Goal: Use online tool/utility

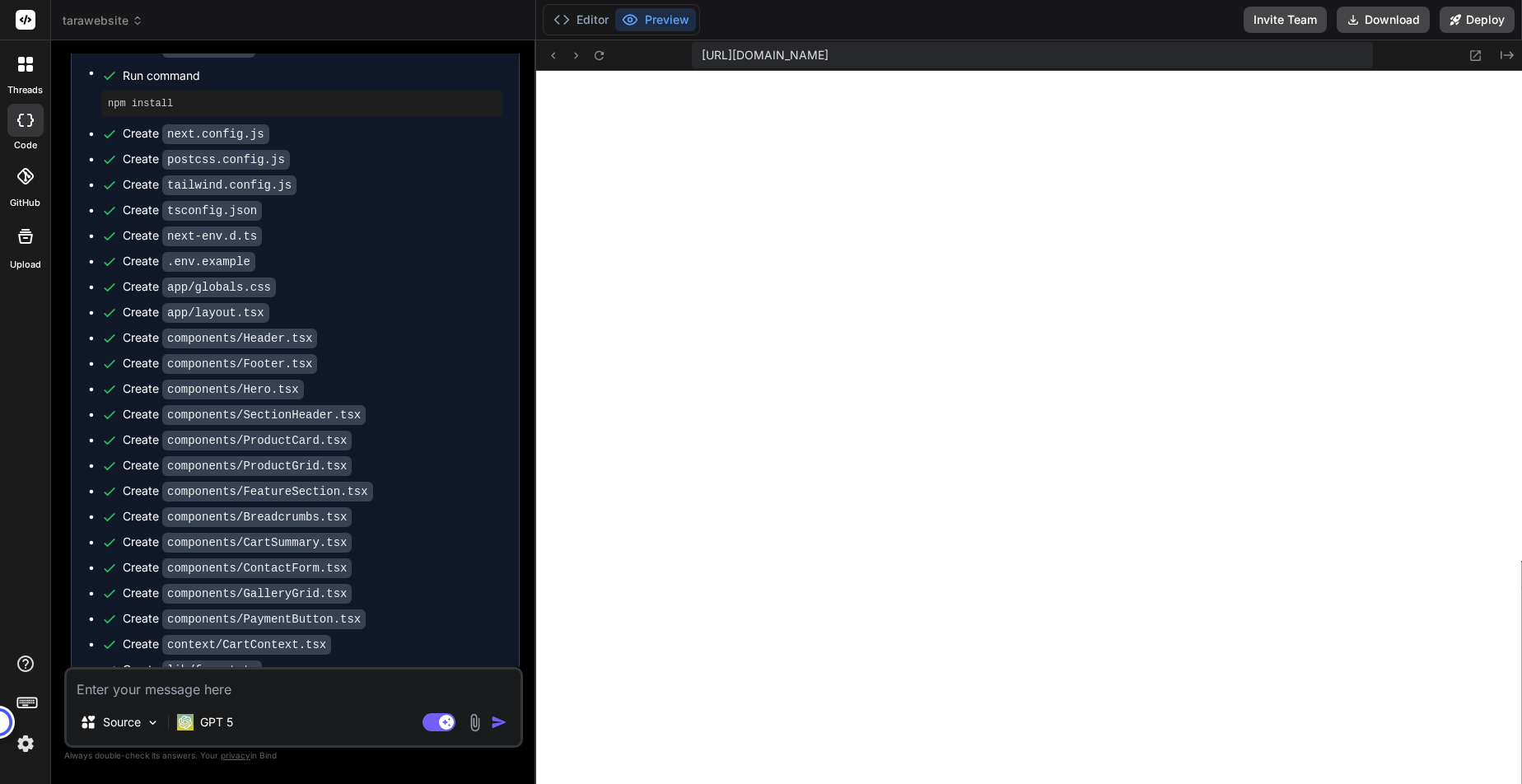
scroll to position [3131, 0]
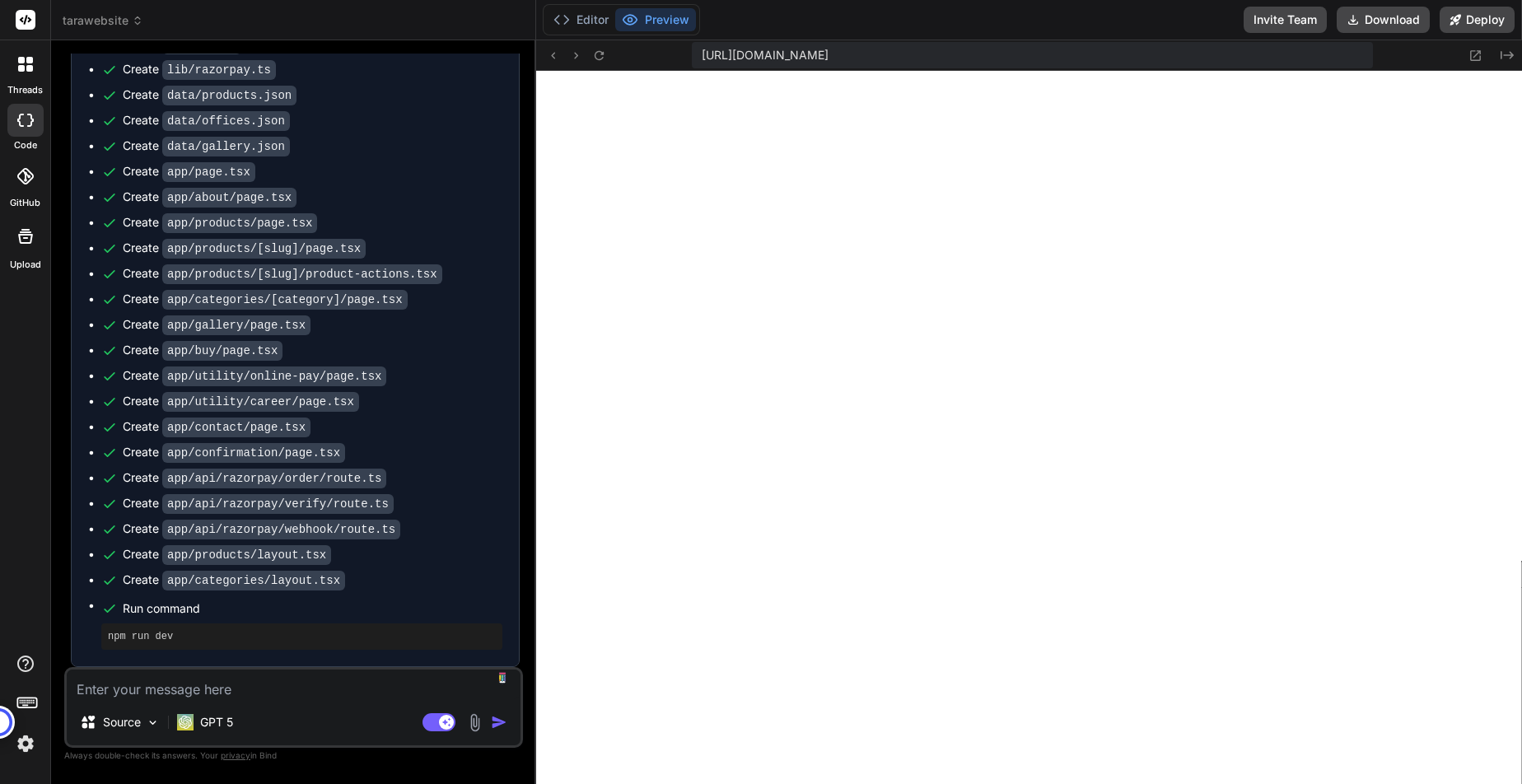
click at [265, 687] on textarea at bounding box center [294, 684] width 454 height 29
click at [650, 18] on button "Preview" at bounding box center [656, 19] width 81 height 23
click at [199, 691] on textarea at bounding box center [294, 684] width 454 height 29
type textarea "c"
type textarea "x"
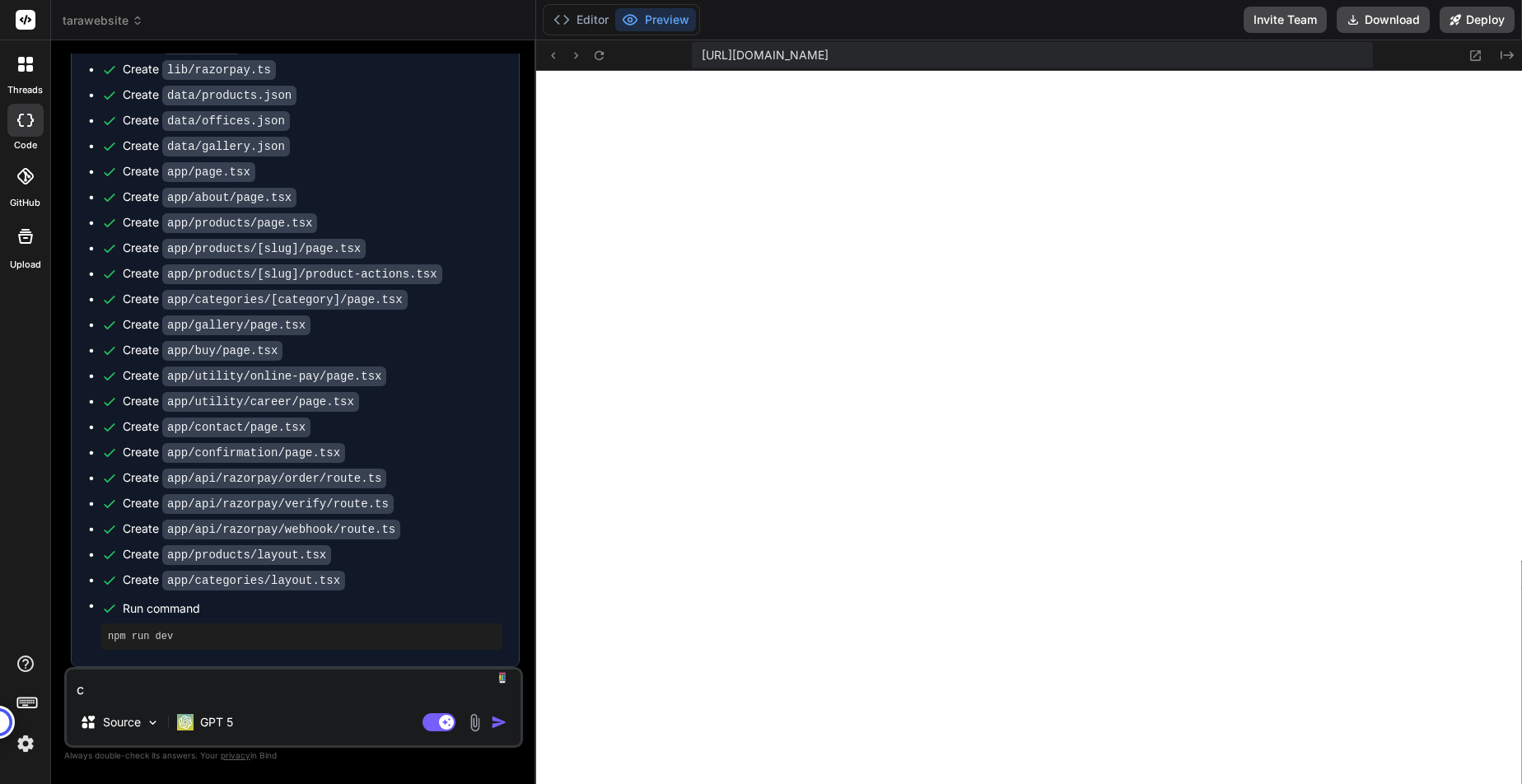
type textarea "ch"
type textarea "x"
type textarea "che"
type textarea "x"
type textarea "chec"
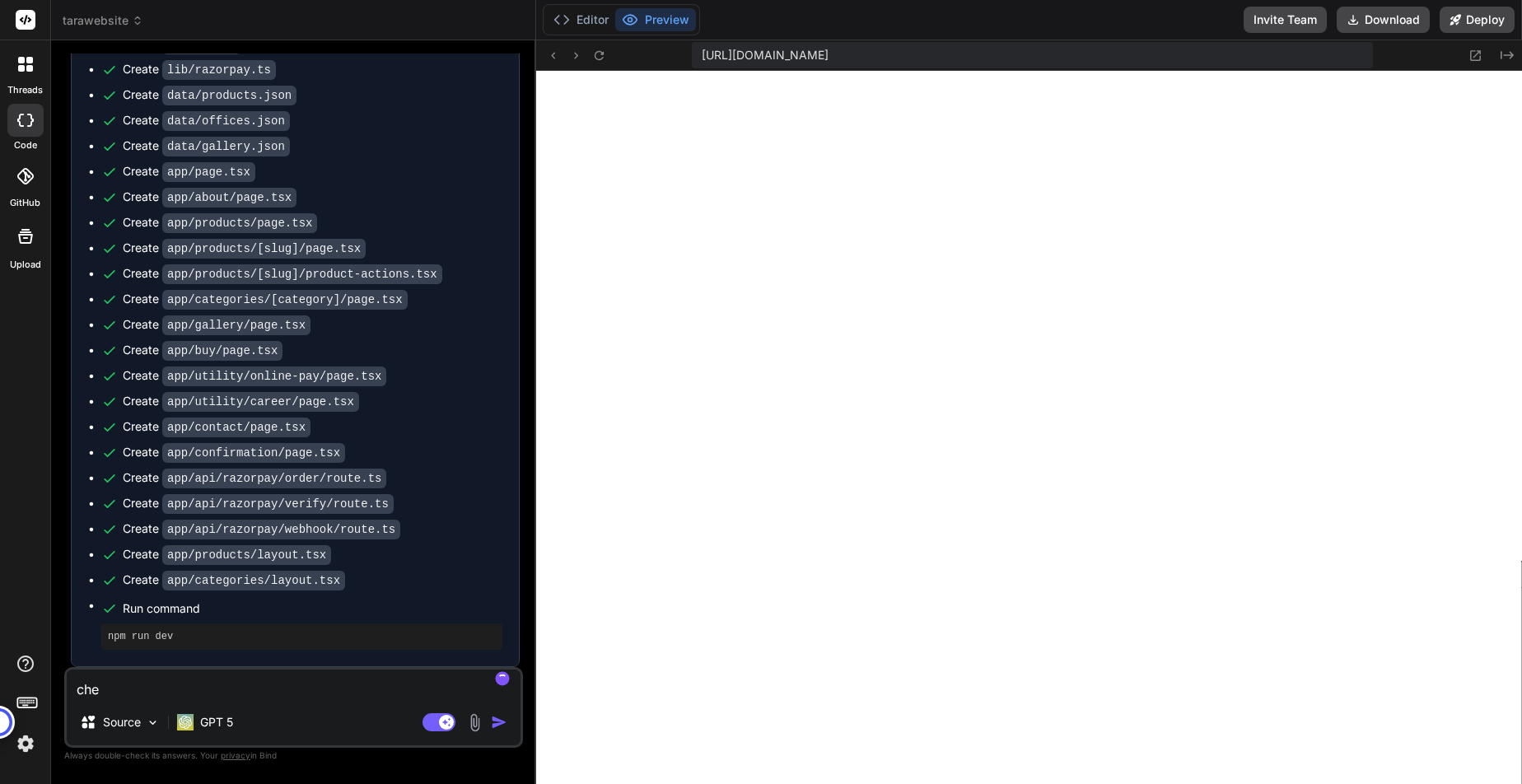
type textarea "x"
type textarea "check"
type textarea "x"
type textarea "check"
type textarea "x"
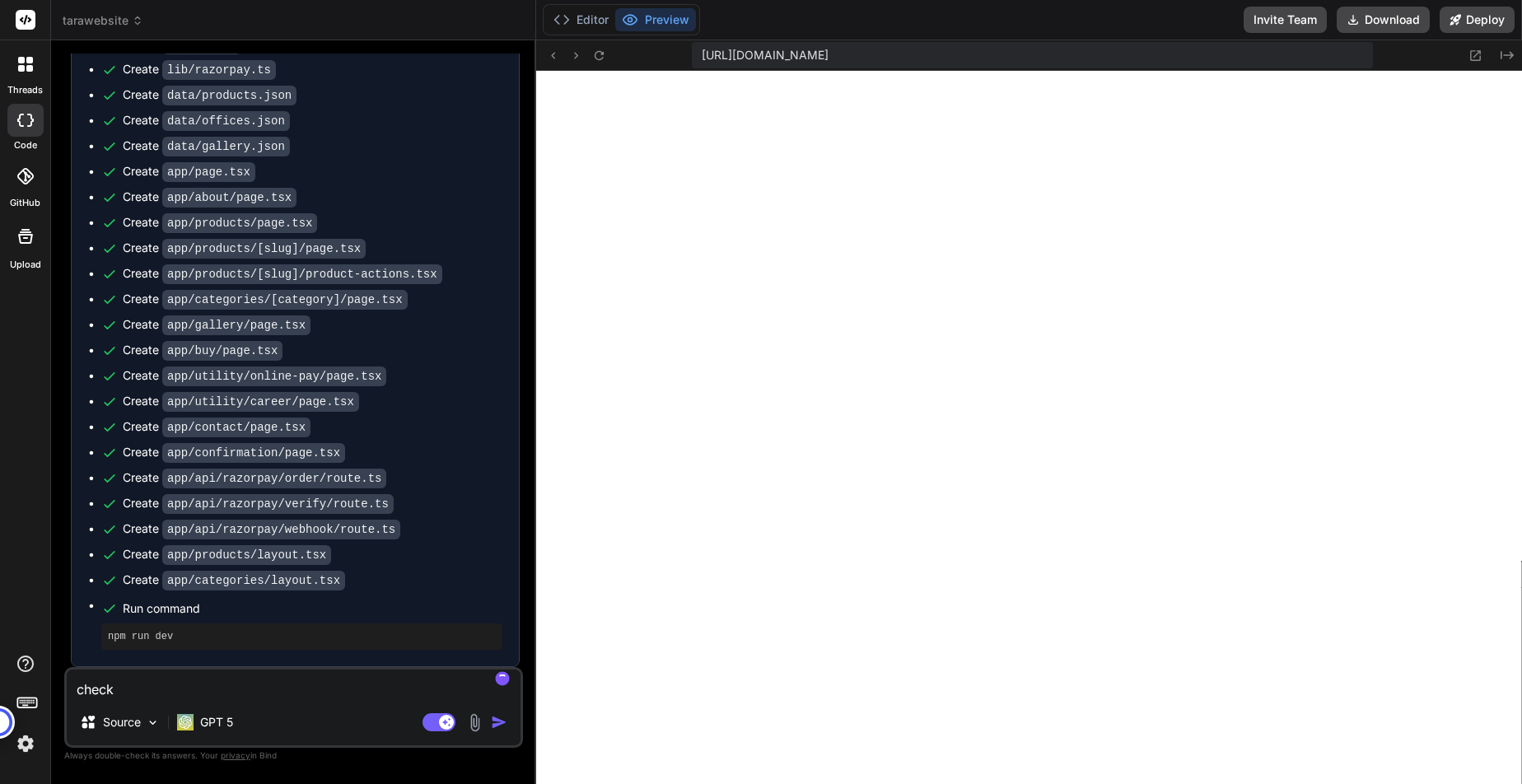
type textarea "check e"
type textarea "x"
type textarea "check er"
type textarea "x"
type textarea "check ero"
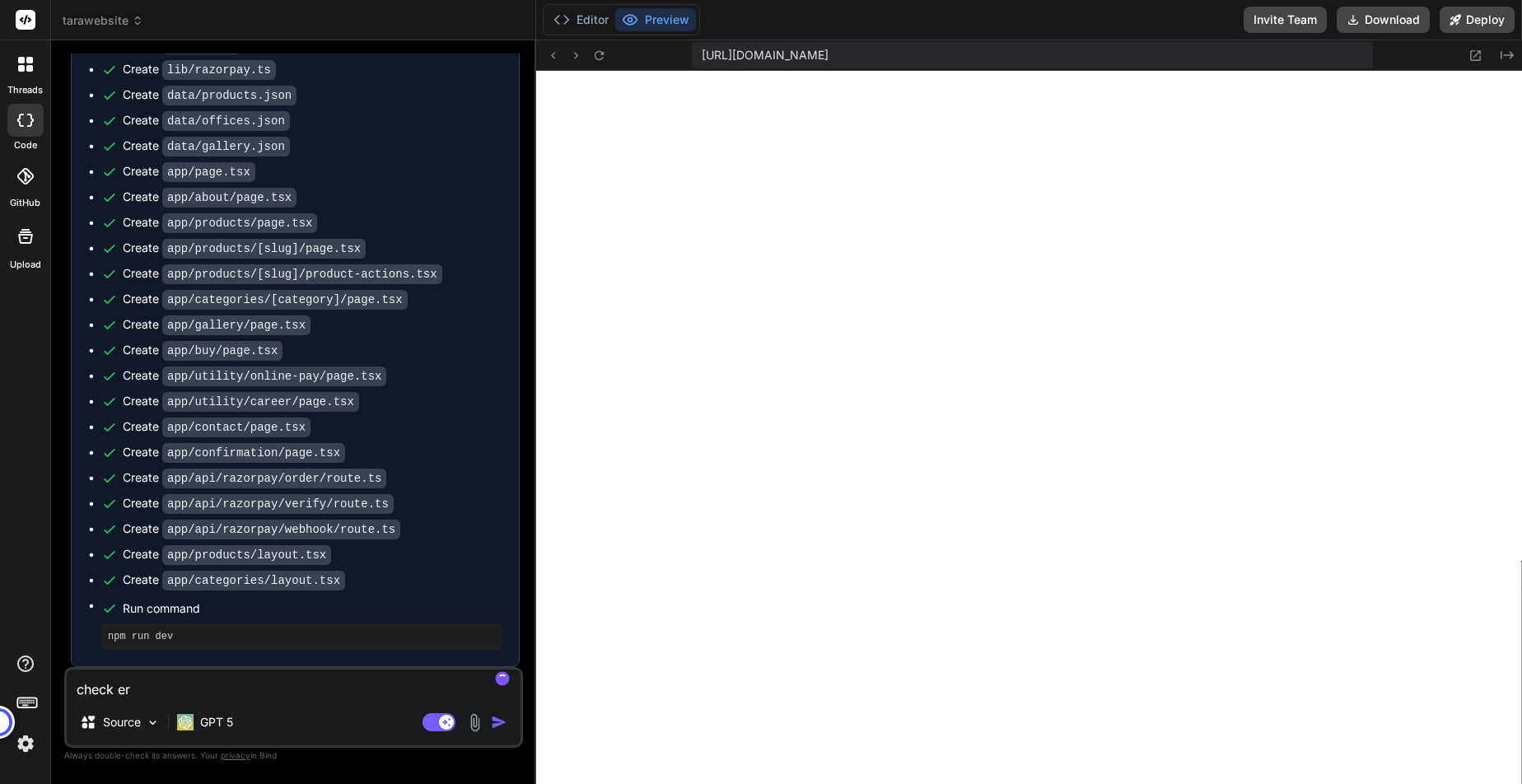
type textarea "x"
type textarea "check eror"
type textarea "x"
type textarea "check eror"
type textarea "x"
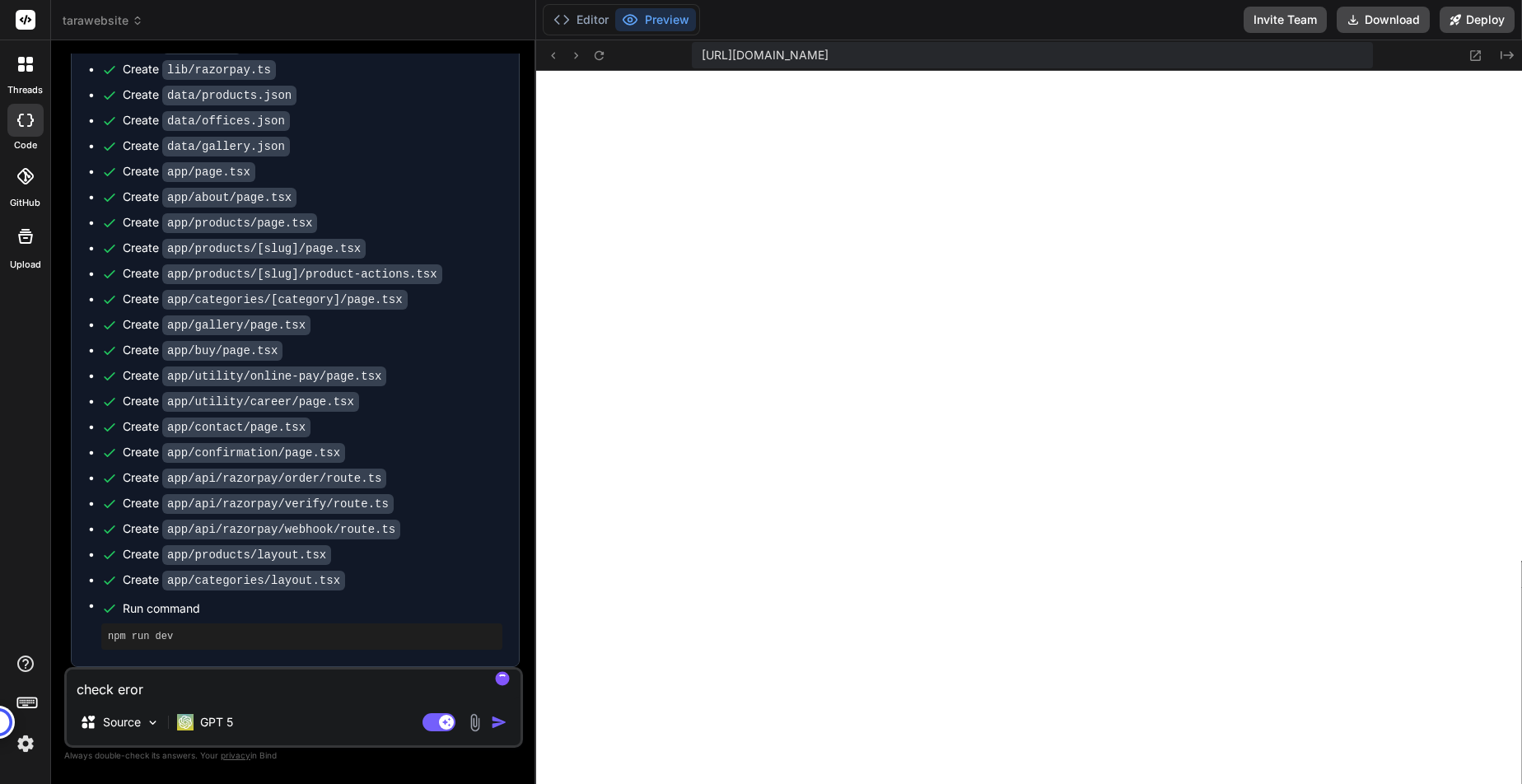
type textarea "check eror"
type textarea "x"
type textarea "check ero"
type textarea "x"
type textarea "check er"
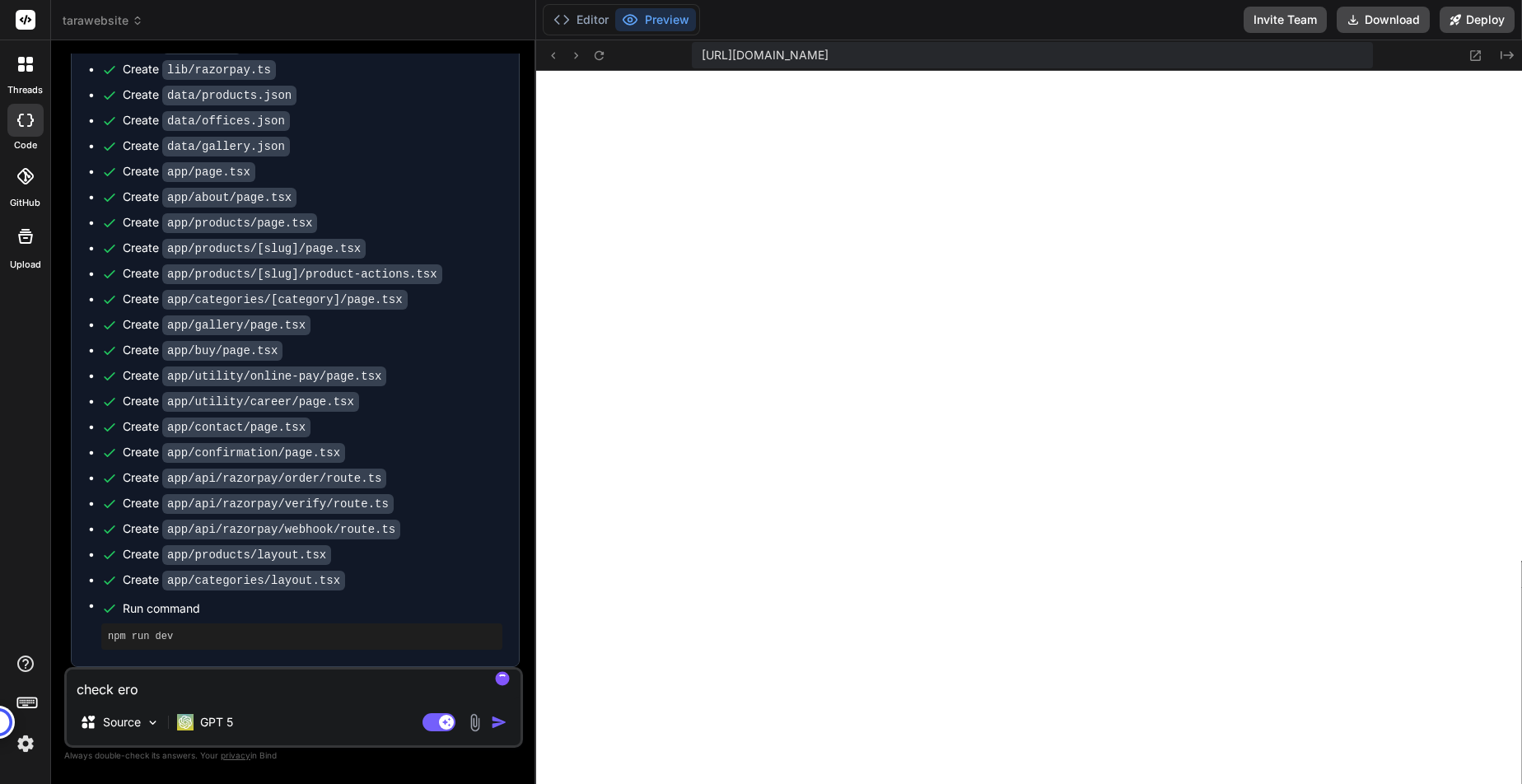
type textarea "x"
type textarea "check err"
type textarea "x"
type textarea "check erro"
type textarea "x"
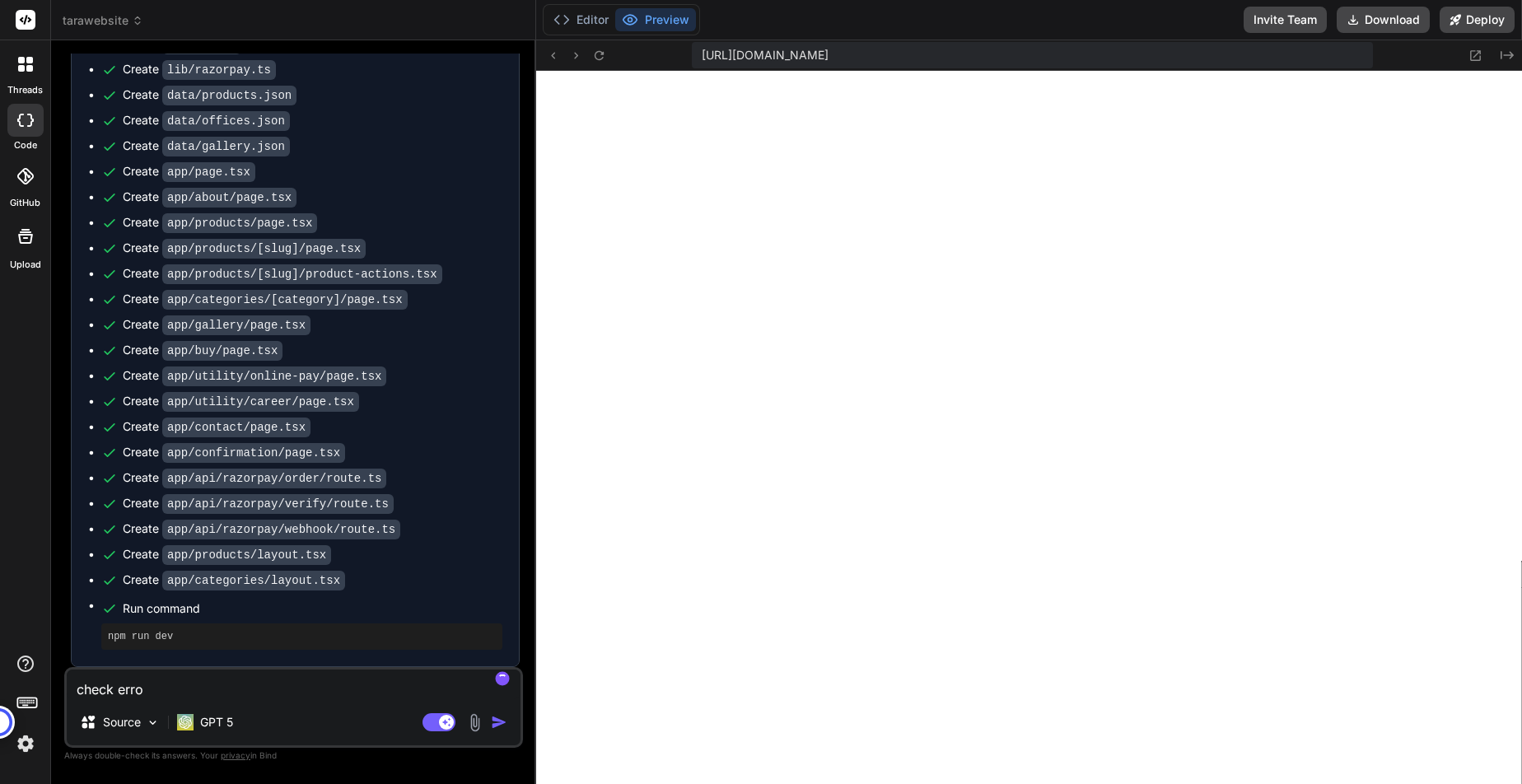
type textarea "check erroe"
type textarea "x"
type textarea "check erroe"
type textarea "x"
type textarea "check erroe"
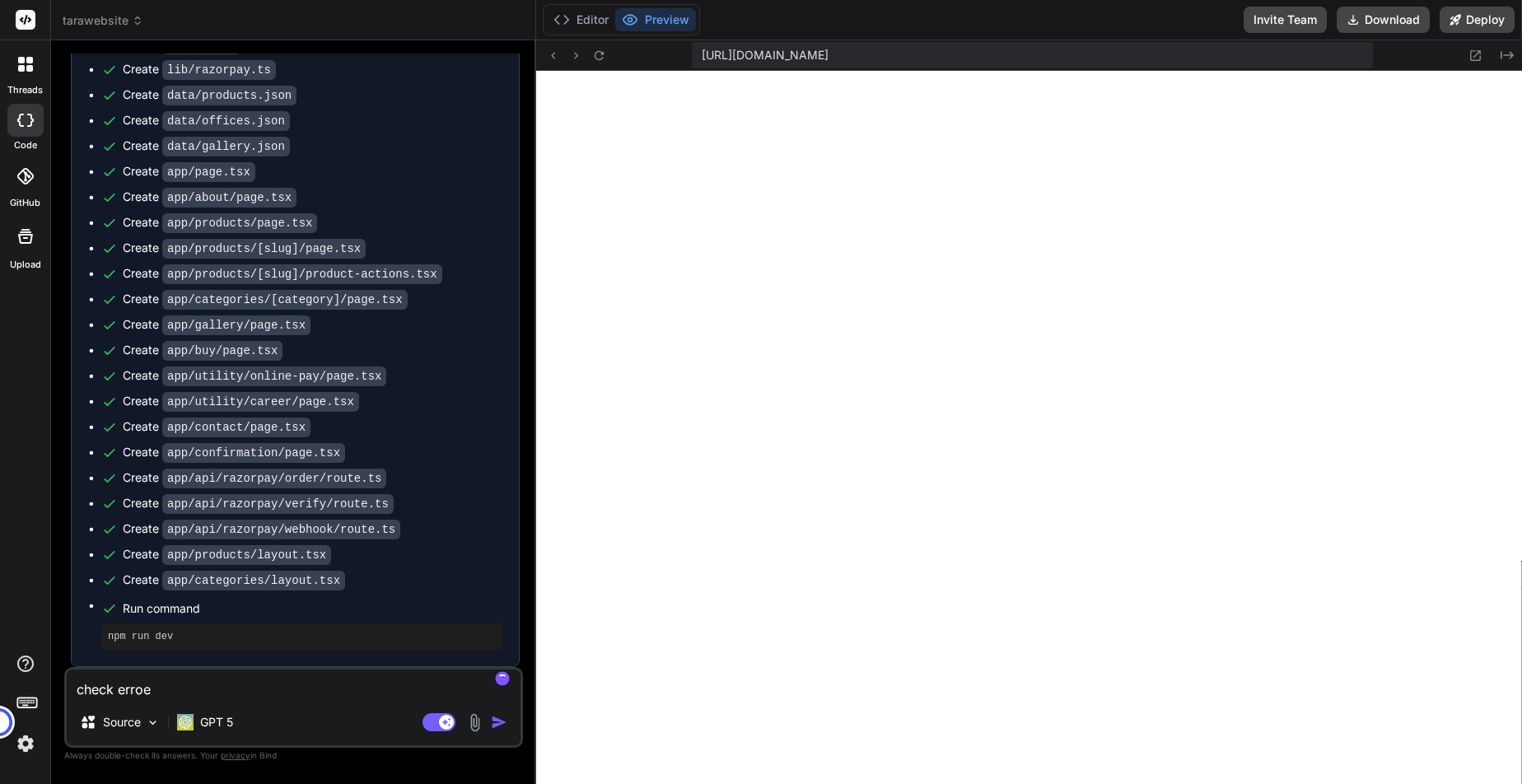
type textarea "x"
type textarea "check erro"
type textarea "x"
type textarea "check error"
type textarea "x"
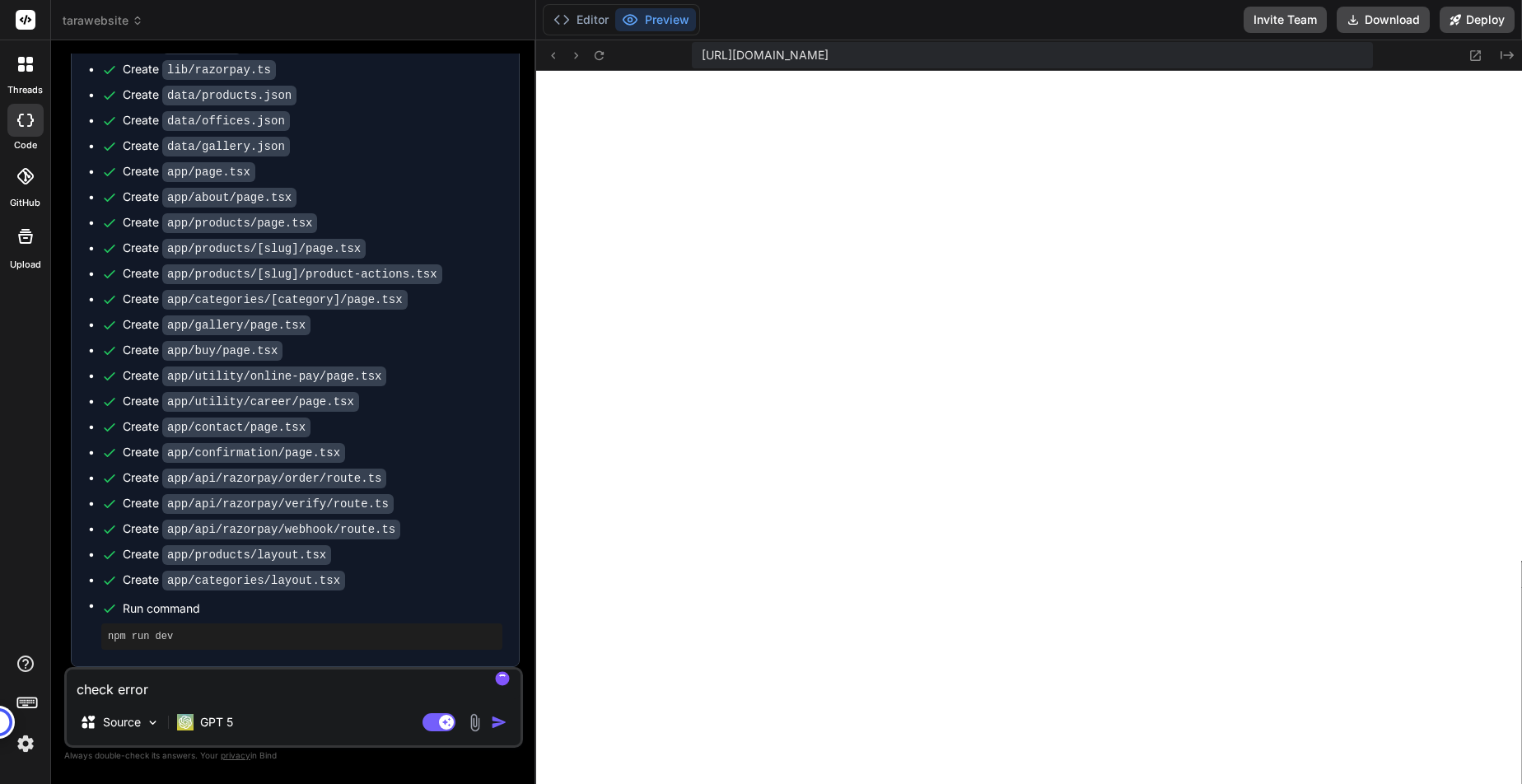
type textarea "check error"
type textarea "x"
type textarea "check error a"
type textarea "x"
type textarea "check error an"
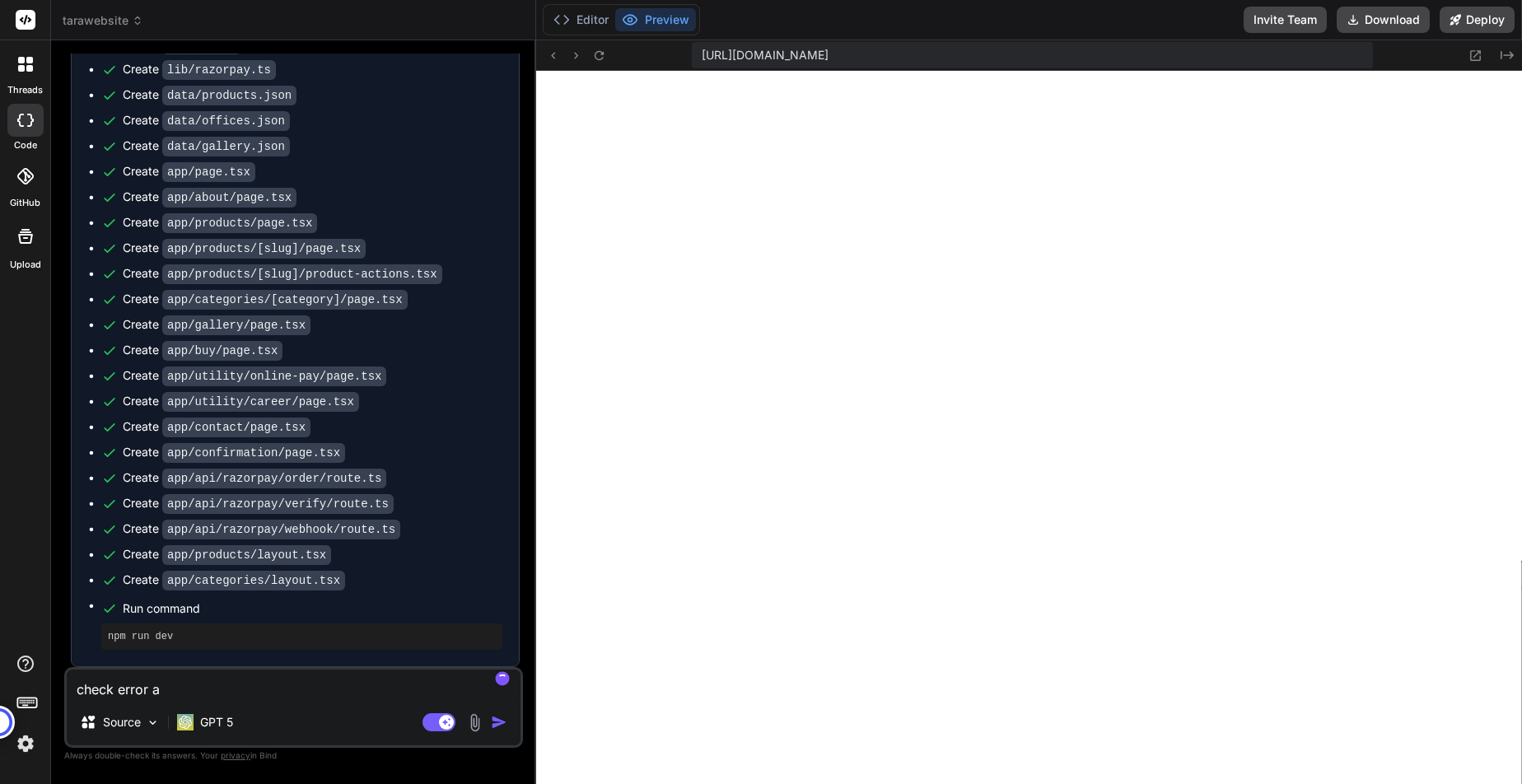
type textarea "x"
type textarea "check error and"
type textarea "x"
type textarea "check error and"
type textarea "x"
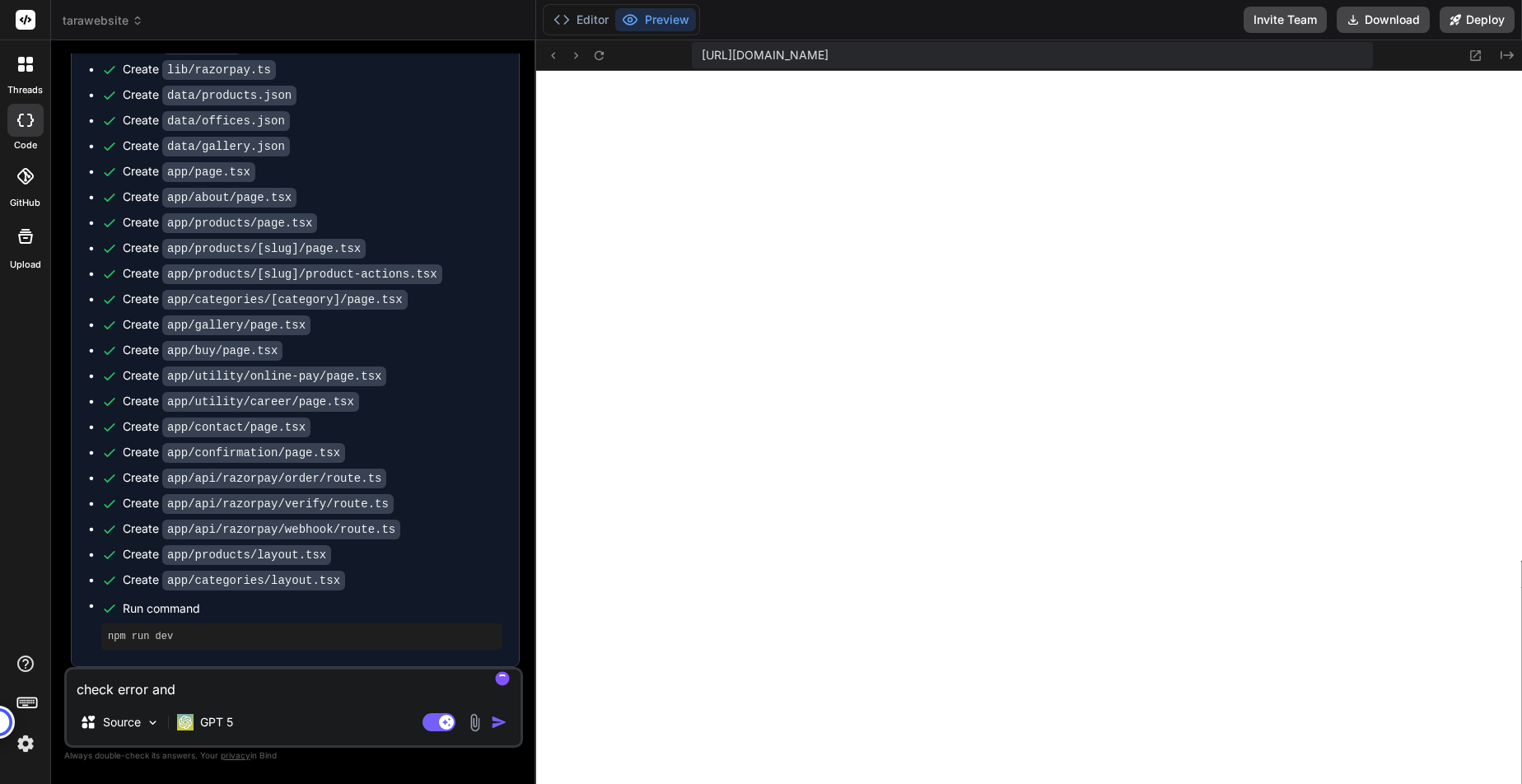
type textarea "check error and c"
type textarea "x"
type textarea "check error and co"
type textarea "x"
type textarea "check error and cor"
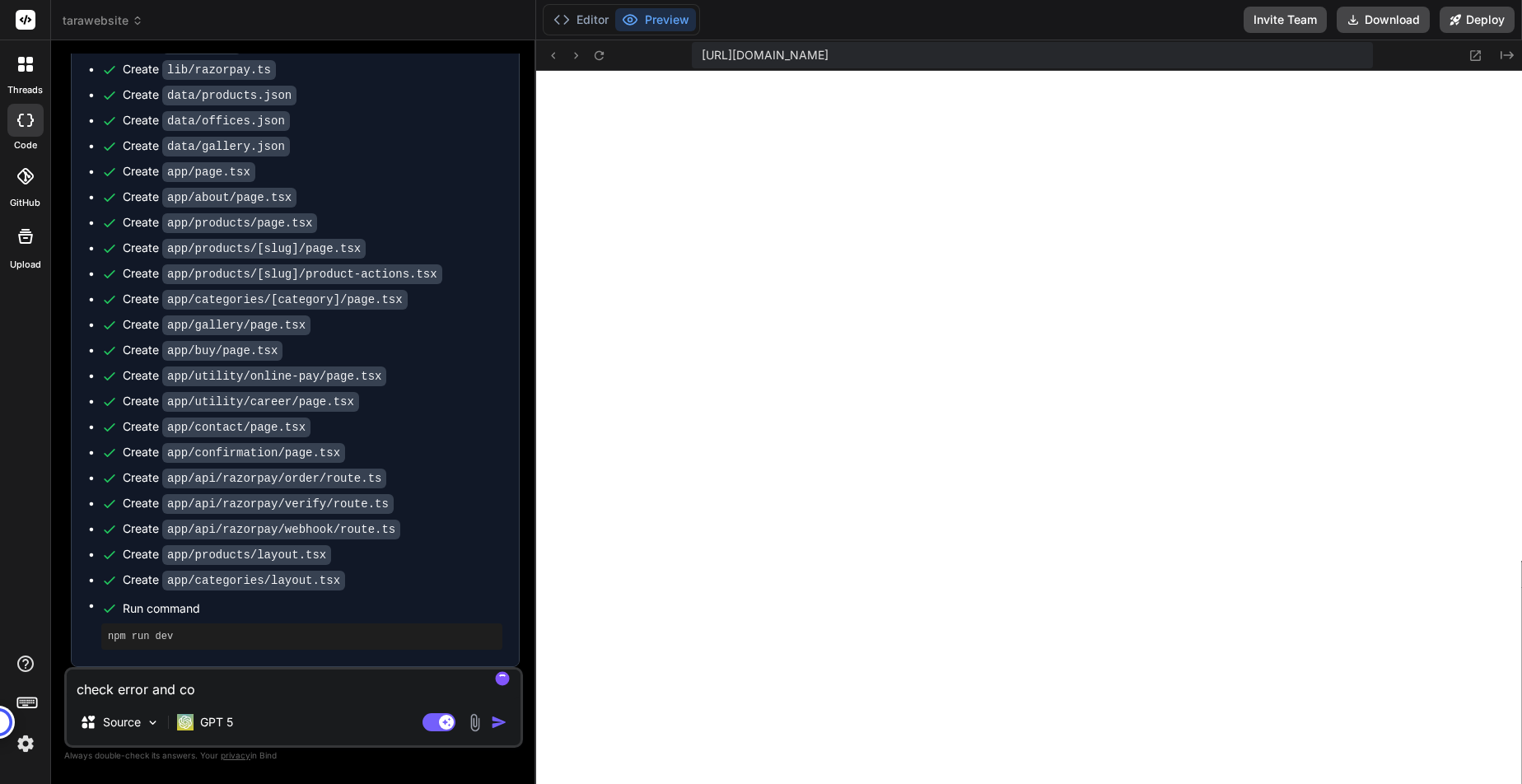
type textarea "x"
type textarea "check error and corr"
type textarea "x"
type textarea "check error and corre"
type textarea "x"
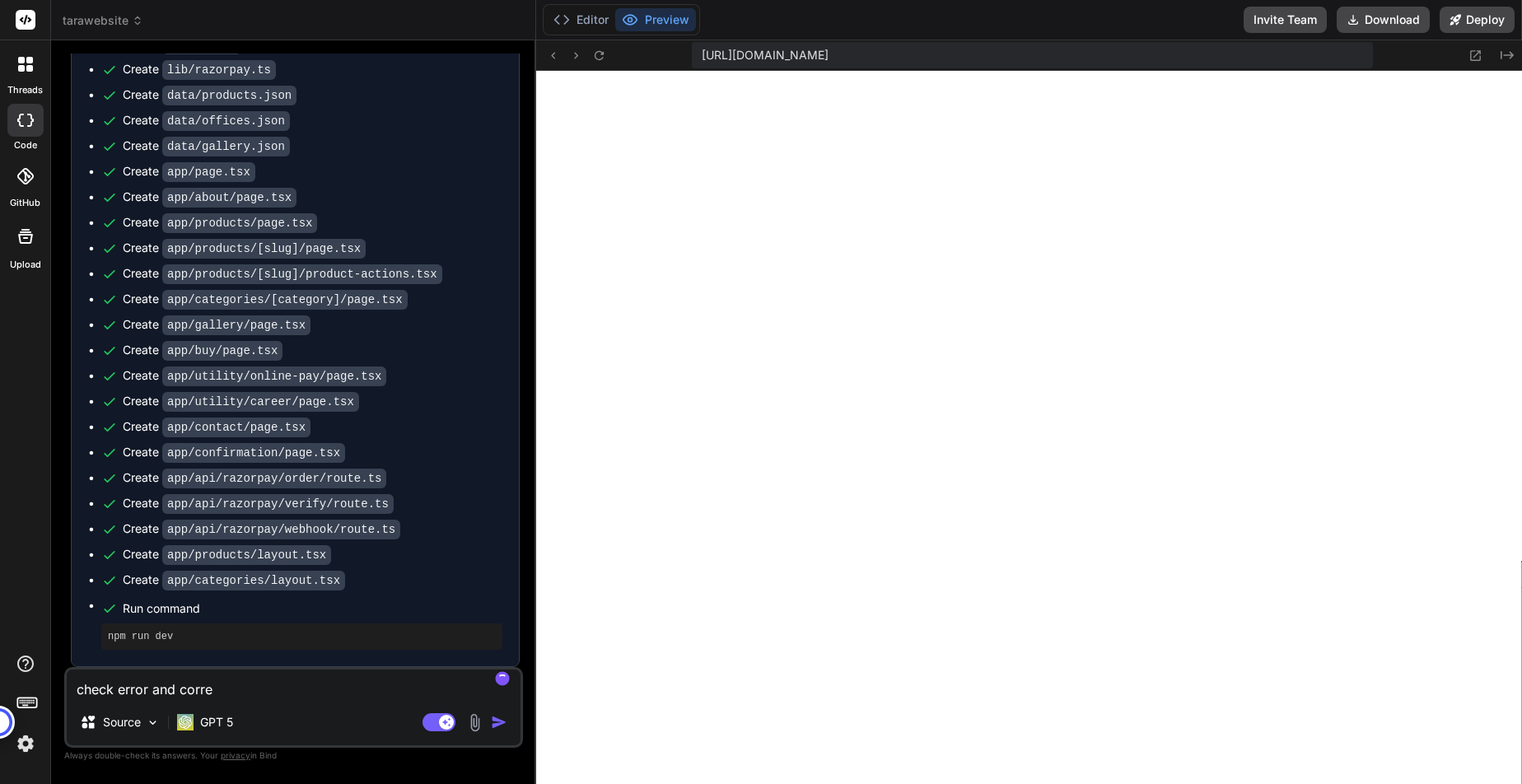
type textarea "check error and correc"
type textarea "x"
type textarea "check error and correct"
type textarea "x"
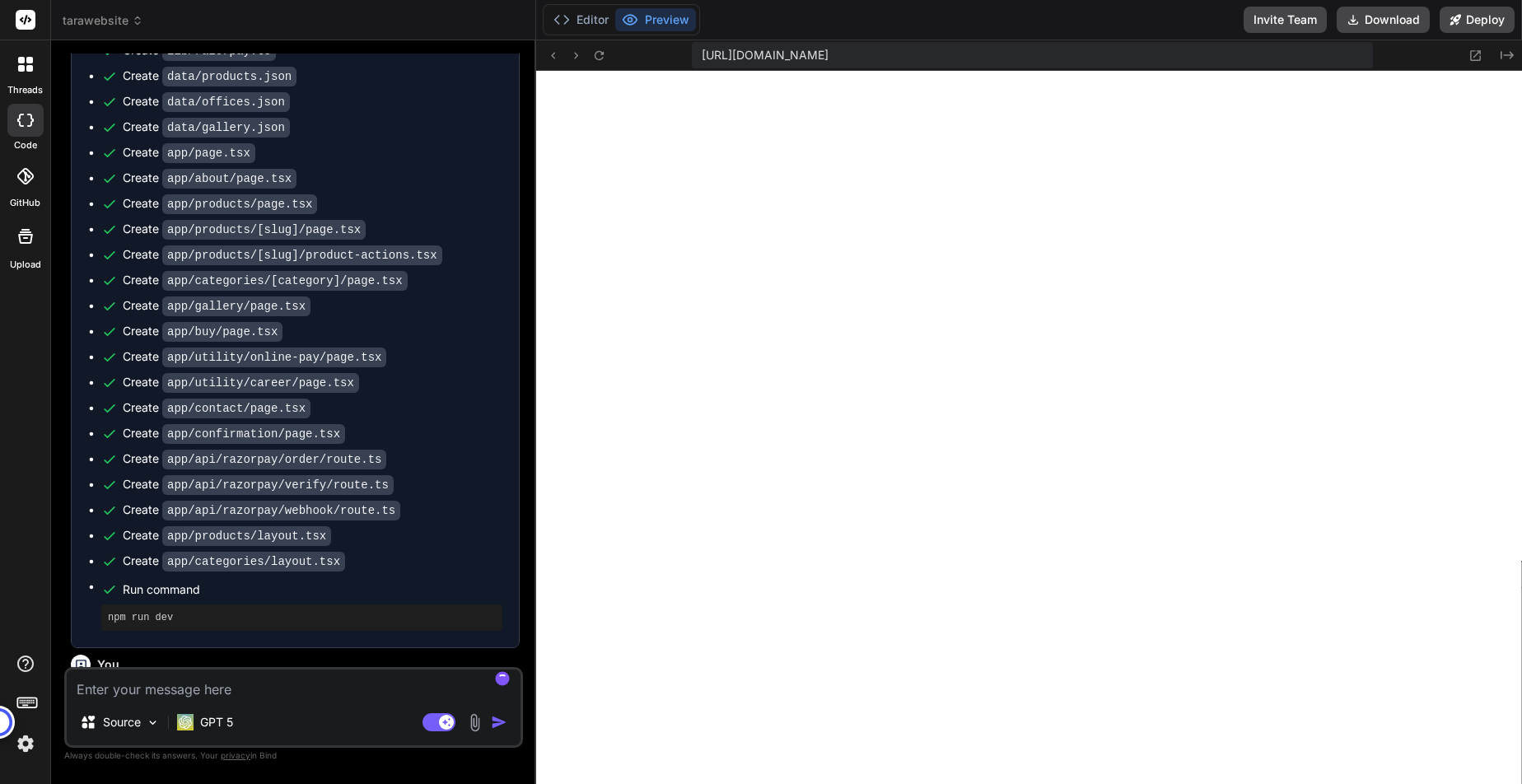
scroll to position [3301, 0]
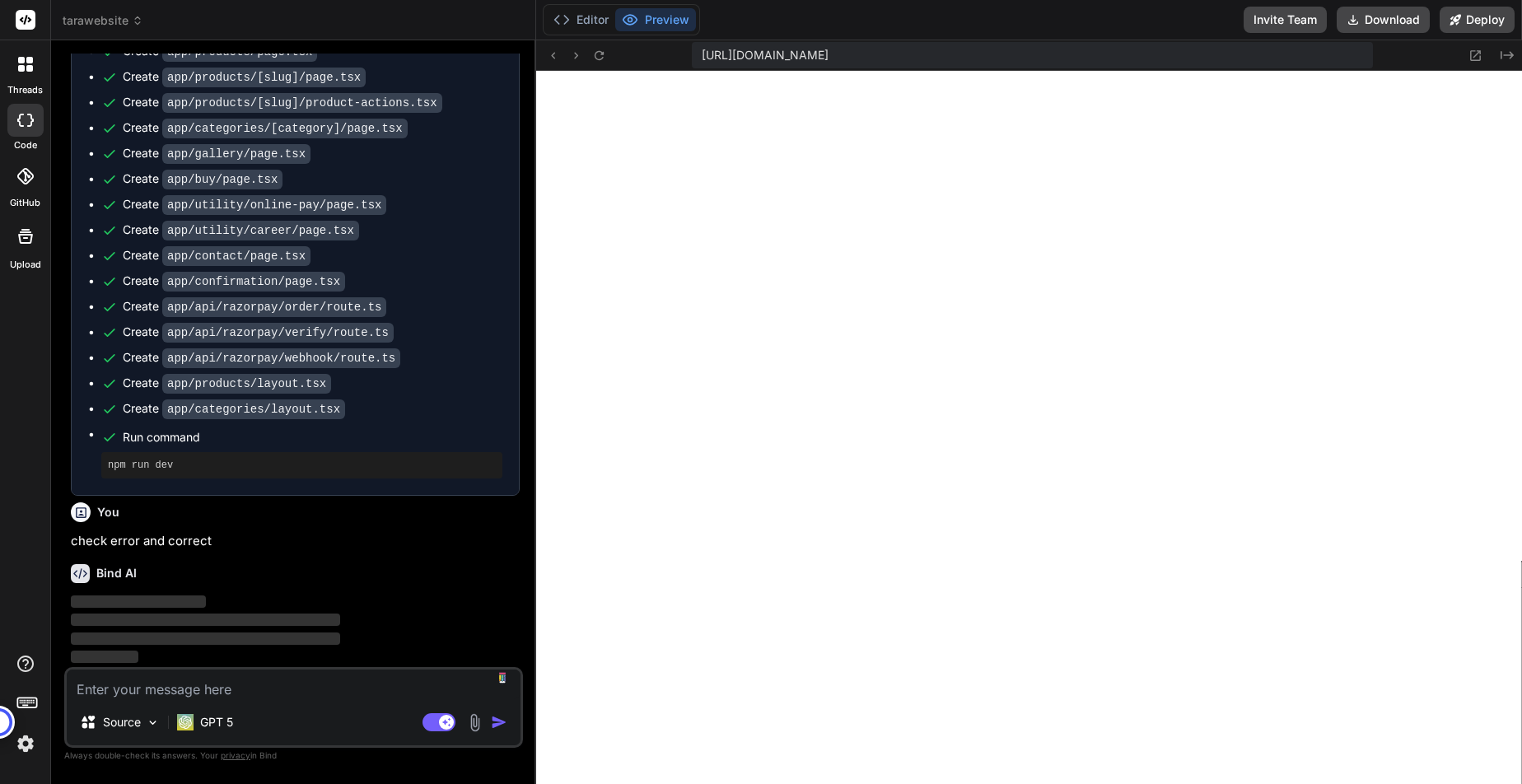
type textarea "x"
type textarea "}"
type textarea "x"
type textarea "plugins: [require("@tailwindcss/line-clamp")] };"
type textarea "x"
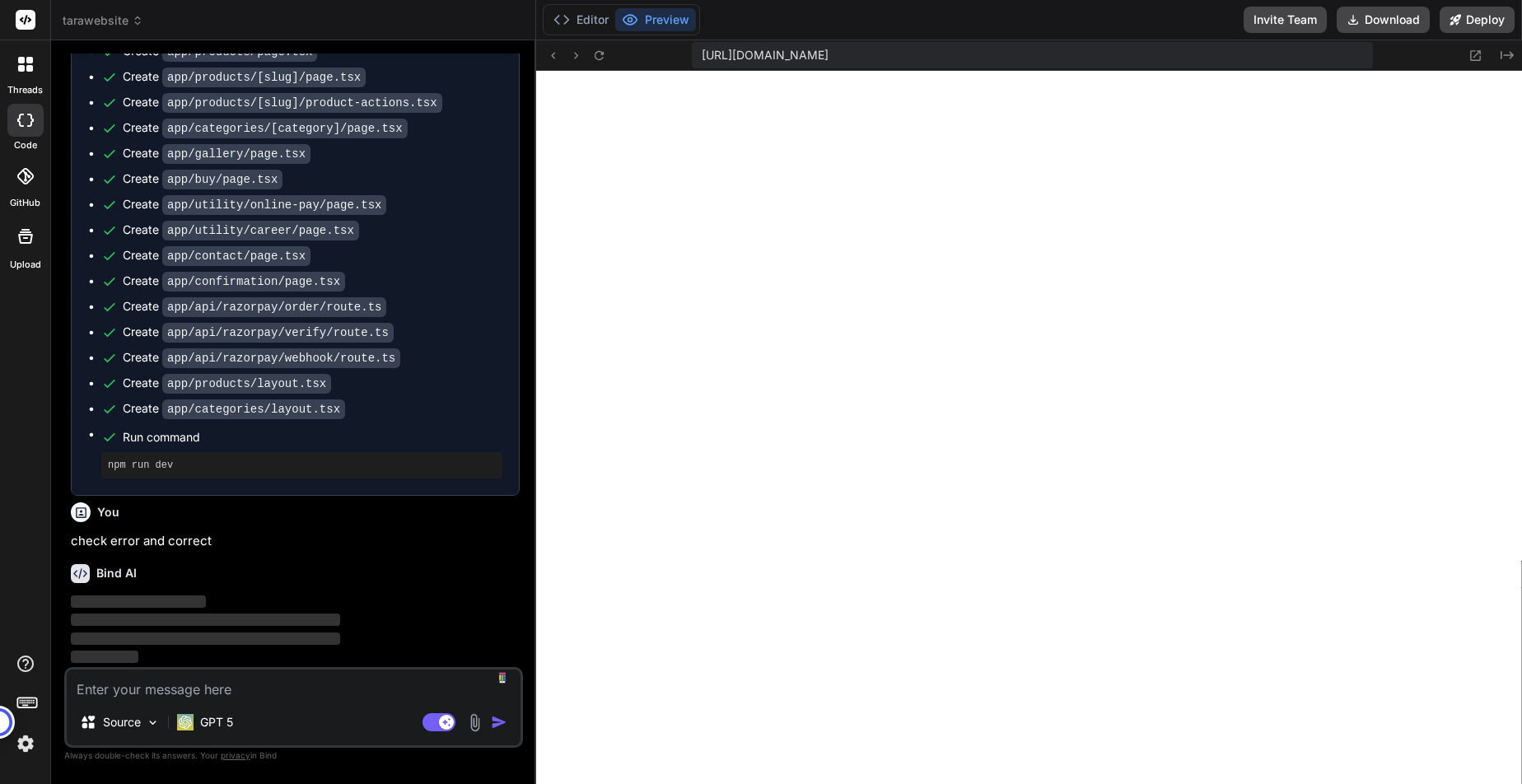
type textarea "} }"
type textarea "x"
type textarea "return NextResponse.json({ success: ok }); } catch (e: any) { return NextRespon…"
type textarea "x"
type textarea "} // TODO: Handle event persistence if needed return NextResponse.json({ ok: tr…"
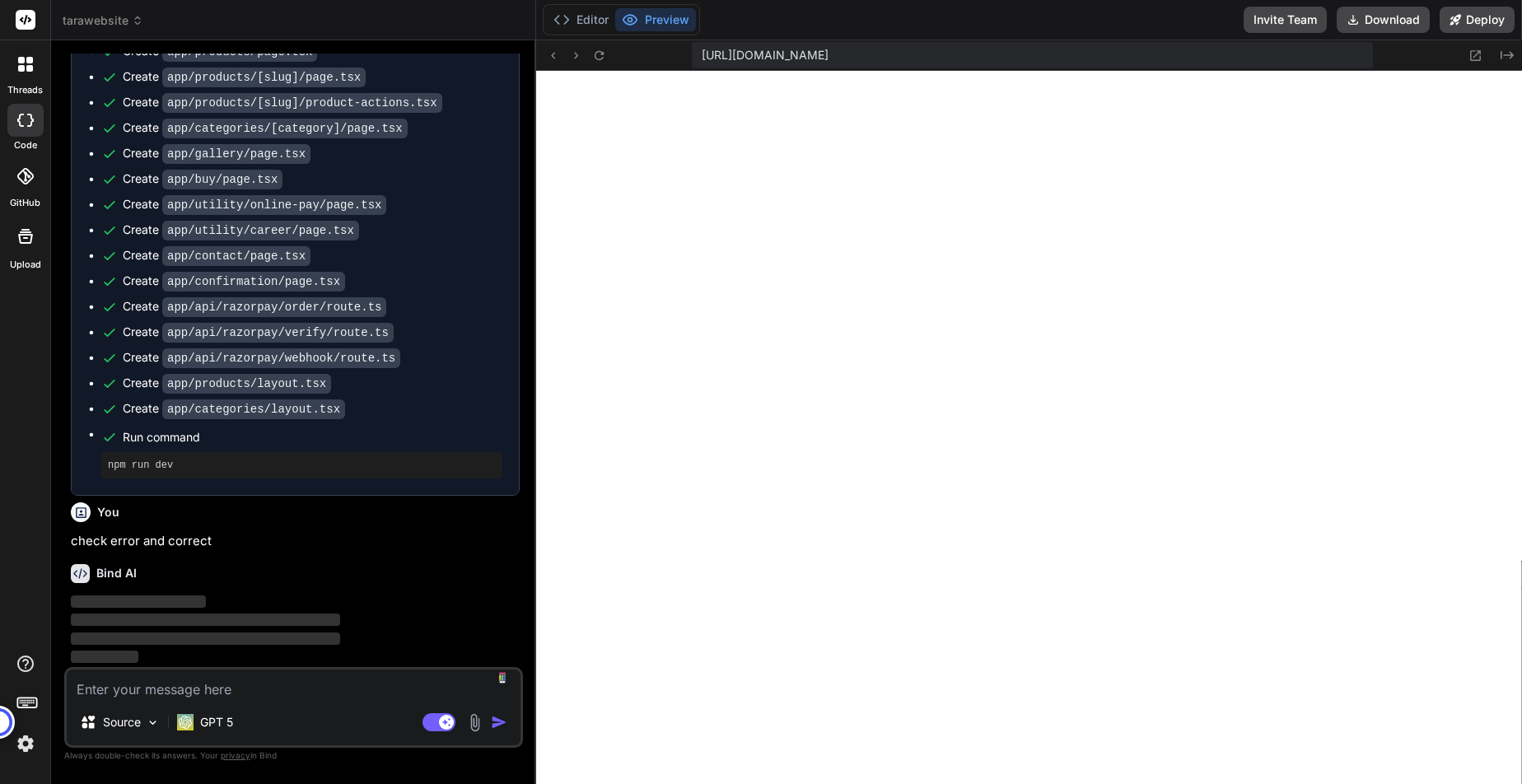
type textarea "x"
type textarea "plugins: [require("@tailwindcss/line-clamp")] };"
type textarea "x"
type textarea "} // TODO: Handle event persistence if needed return NextResponse.json({ ok: tr…"
type textarea "x"
